Goal: Information Seeking & Learning: Learn about a topic

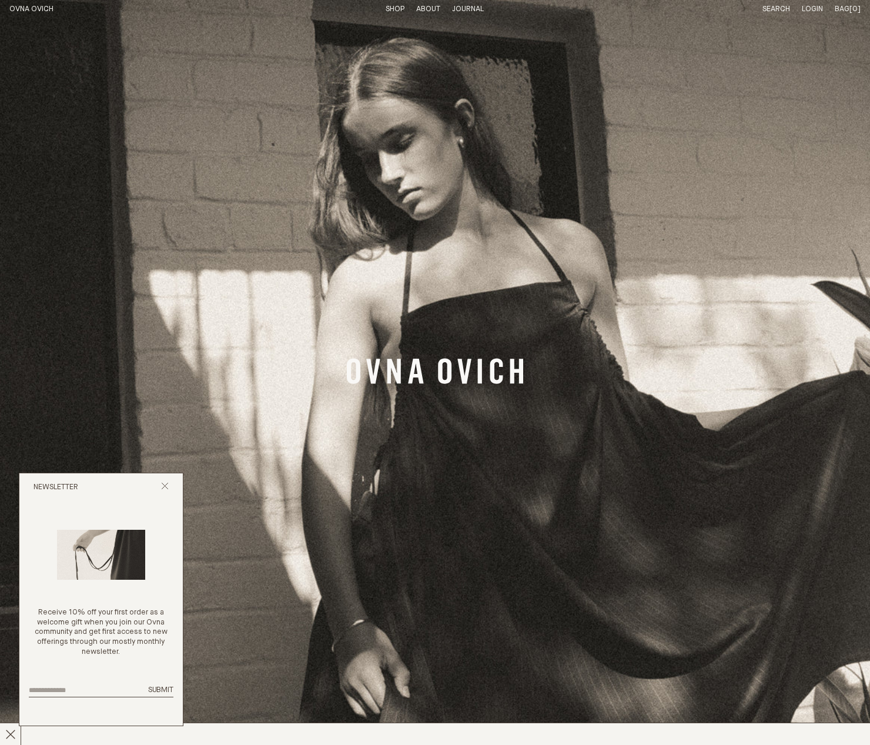
scroll to position [15, 0]
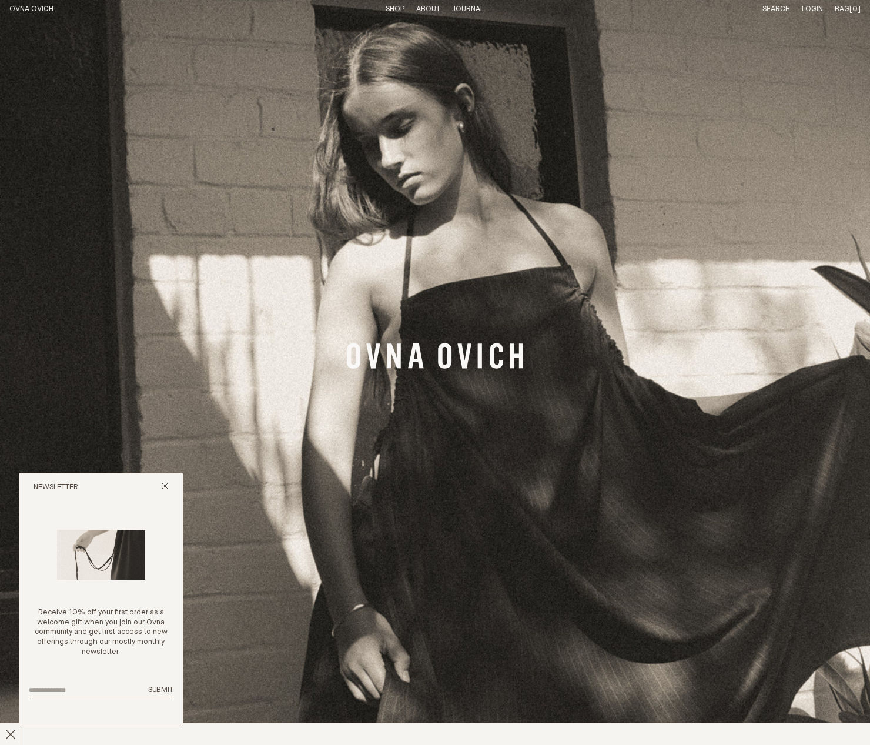
click at [165, 483] on icon "Close popup" at bounding box center [165, 486] width 8 height 8
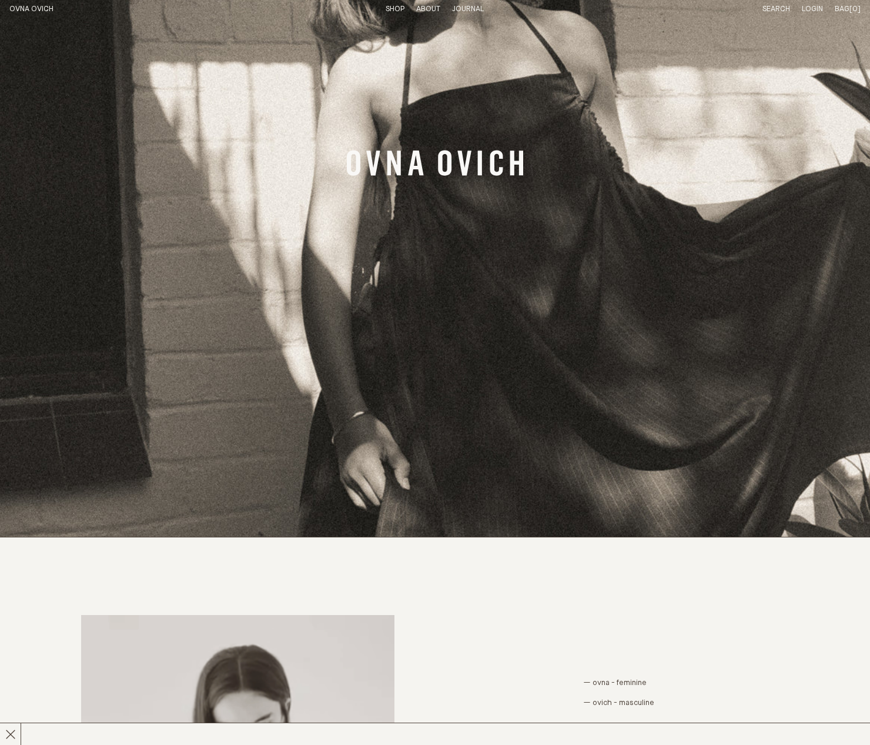
scroll to position [215, 0]
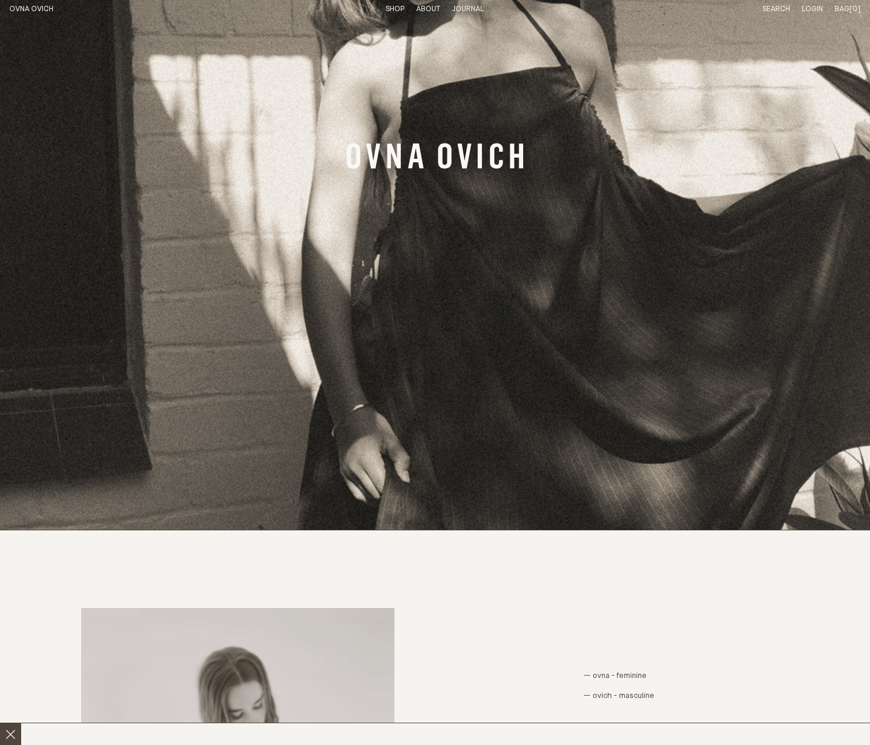
click at [15, 733] on icon at bounding box center [10, 734] width 11 height 11
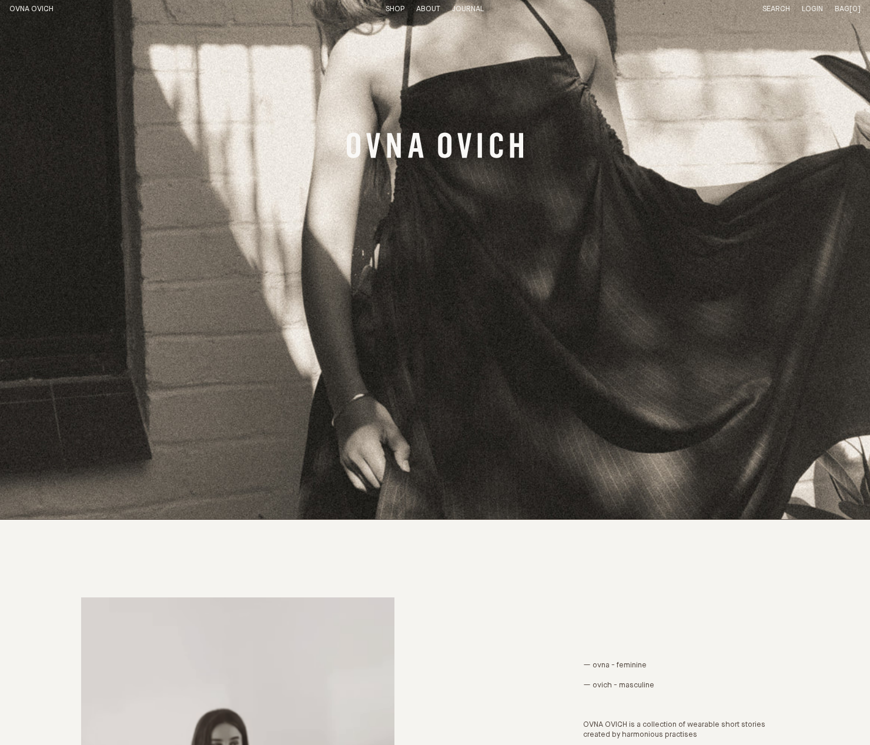
scroll to position [0, 0]
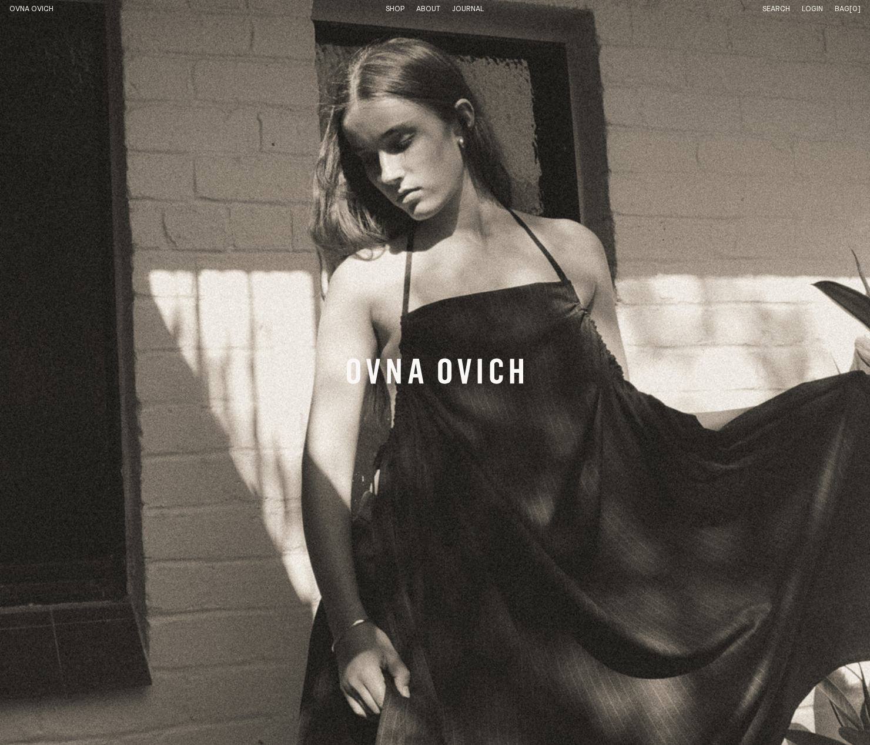
click at [427, 6] on p "About" at bounding box center [428, 10] width 24 height 10
click at [429, 7] on link "Materials" at bounding box center [428, 9] width 38 height 8
